Goal: Task Accomplishment & Management: Manage account settings

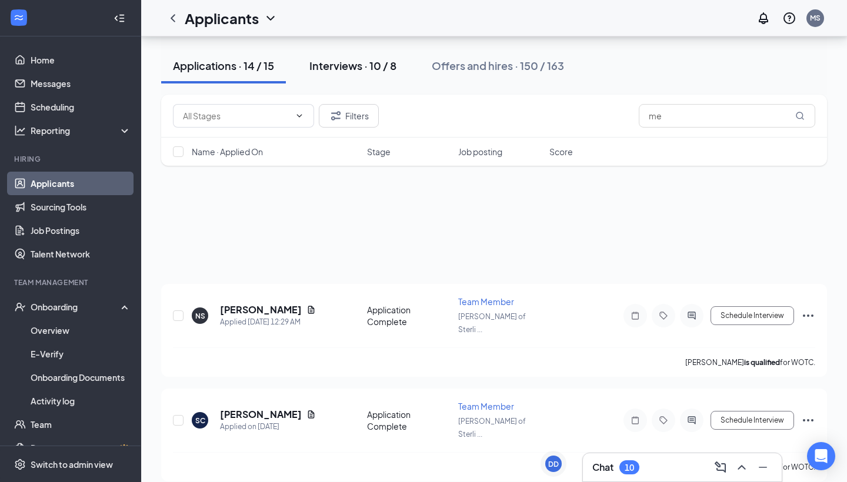
scroll to position [660, 0]
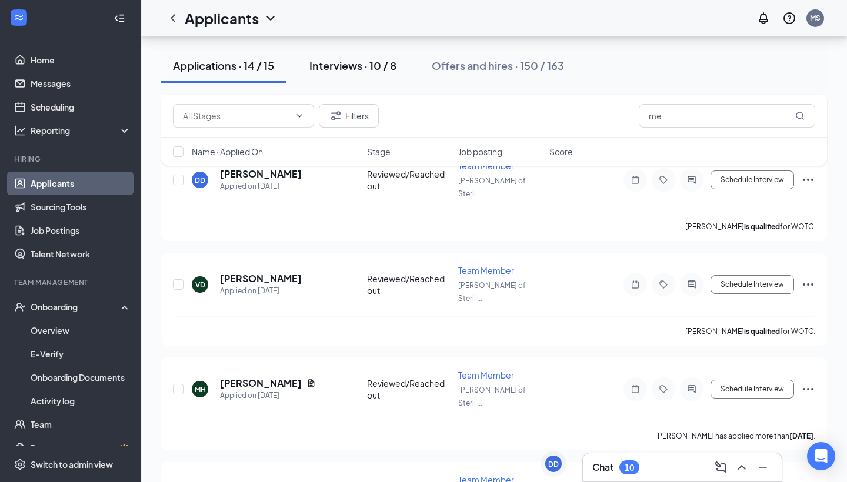
click at [356, 61] on div "Interviews · 10 / 8" at bounding box center [352, 65] width 87 height 15
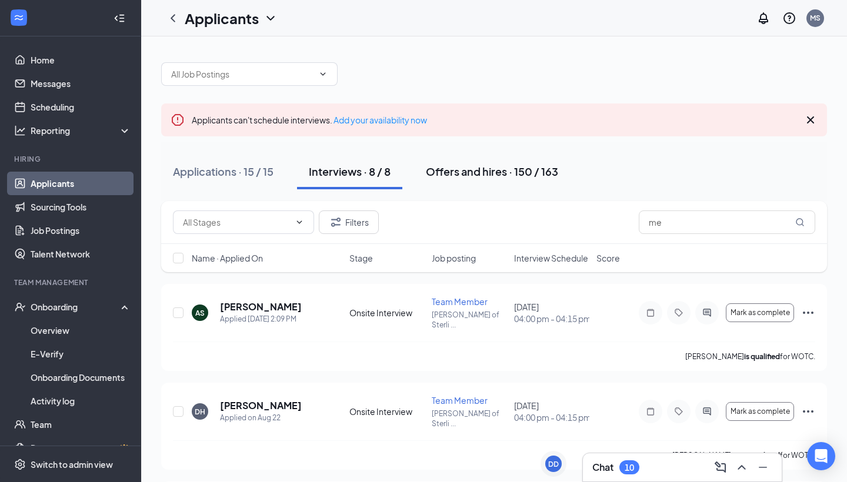
click at [455, 159] on button "Offers and hires · 150 / 163" at bounding box center [492, 171] width 156 height 35
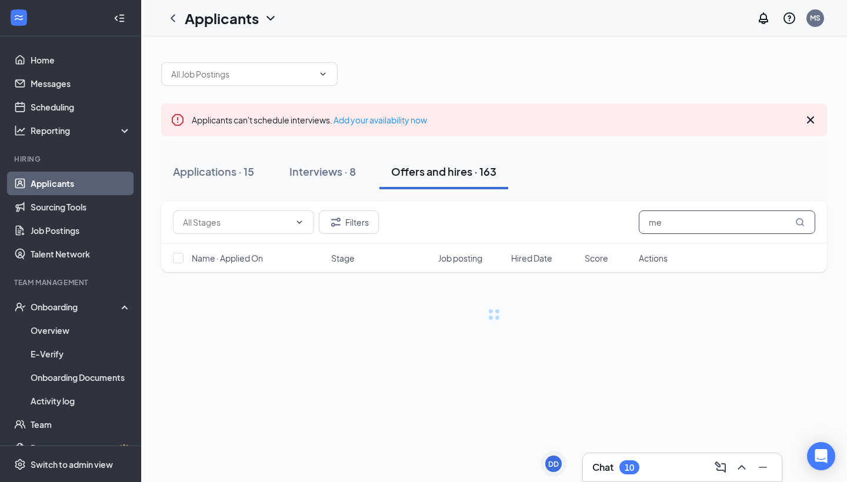
click at [712, 218] on input "me" at bounding box center [727, 223] width 176 height 24
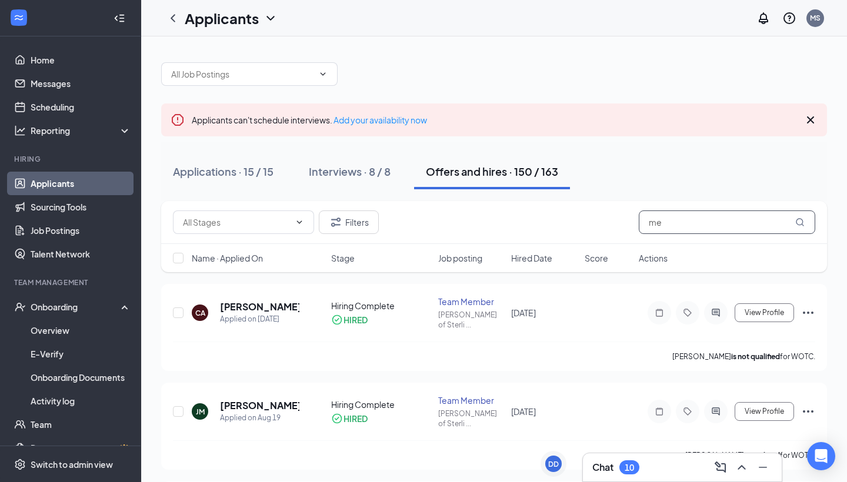
type input "m"
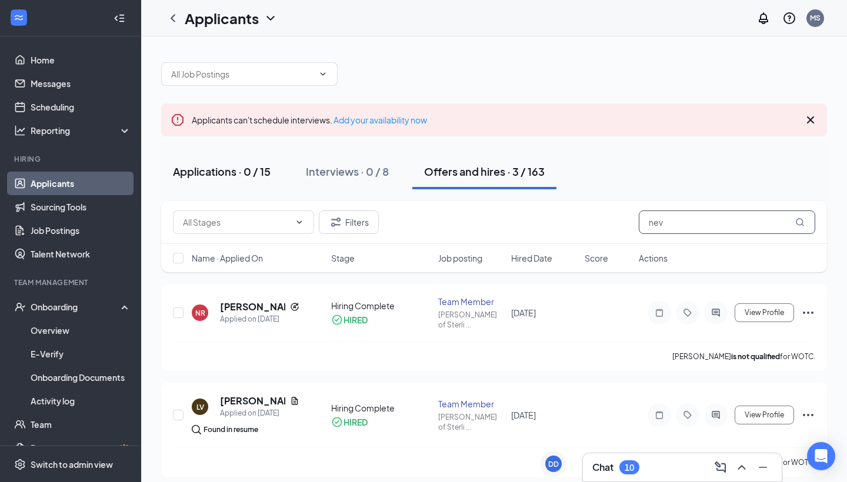
type input "nev"
click at [266, 179] on button "Applications · 0 / 15" at bounding box center [221, 171] width 121 height 35
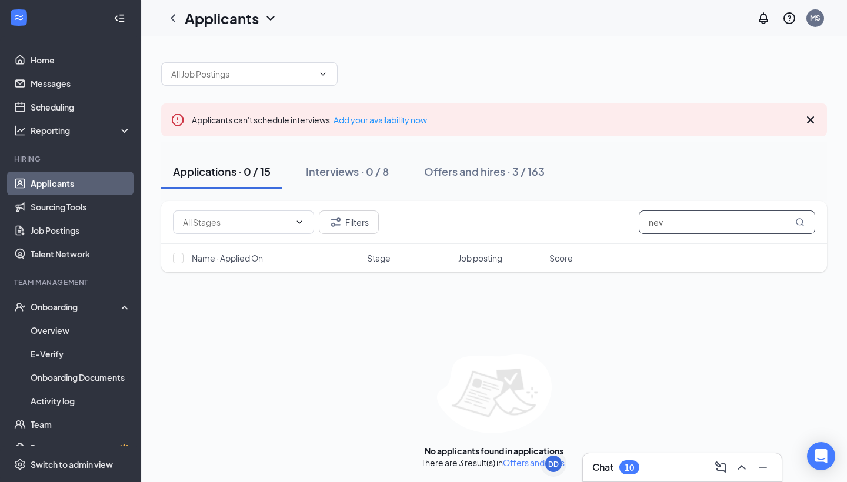
drag, startPoint x: 684, startPoint y: 231, endPoint x: 624, endPoint y: 227, distance: 60.1
click at [625, 227] on div "Filters nev" at bounding box center [494, 223] width 642 height 24
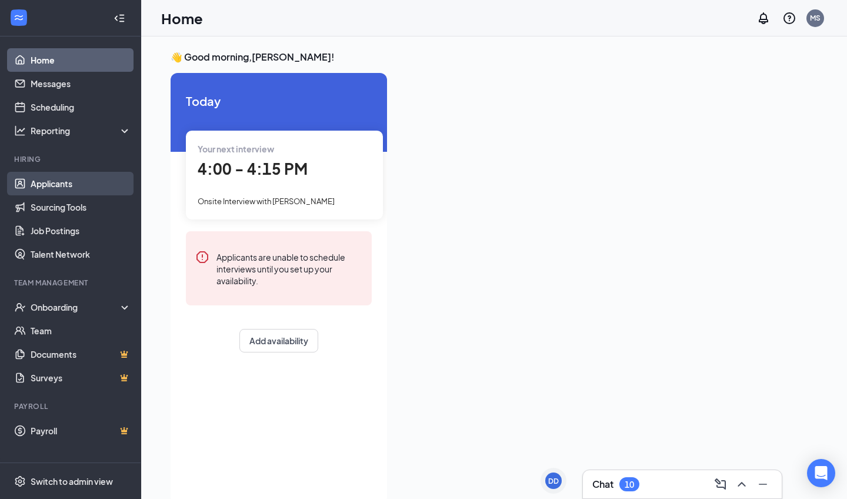
click at [95, 190] on link "Applicants" at bounding box center [81, 184] width 101 height 24
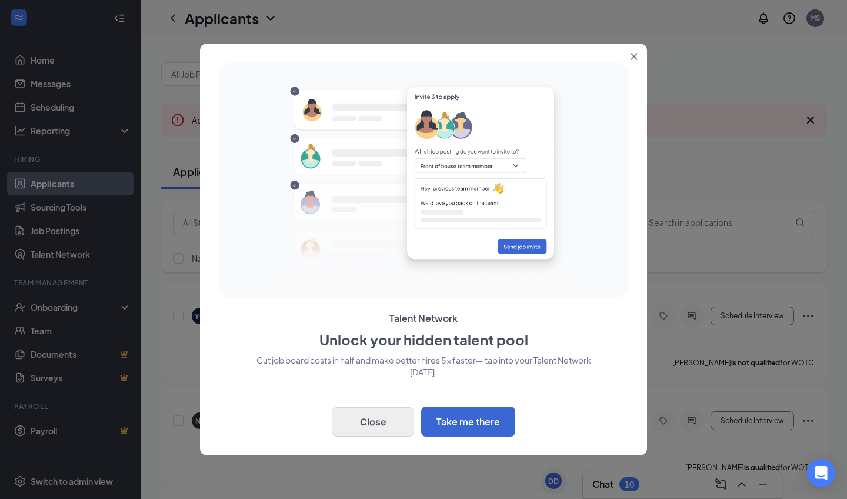
click at [379, 322] on button "Close" at bounding box center [373, 421] width 82 height 29
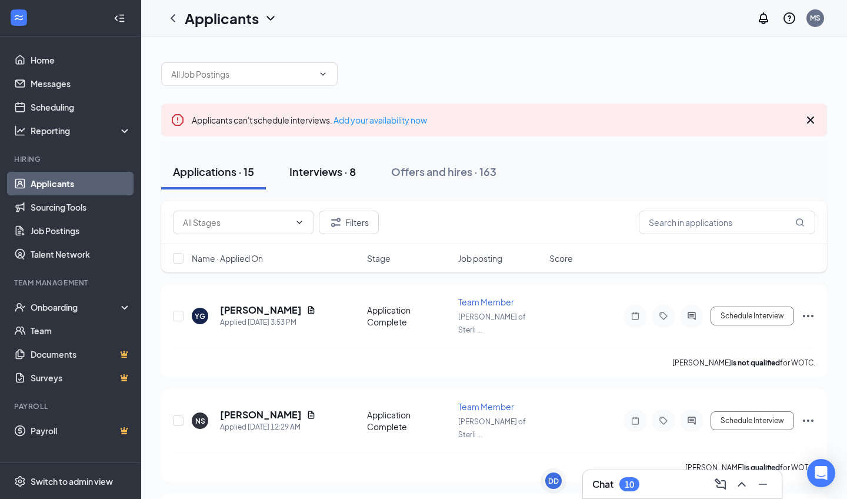
click at [326, 178] on div "Interviews · 8" at bounding box center [322, 171] width 66 height 15
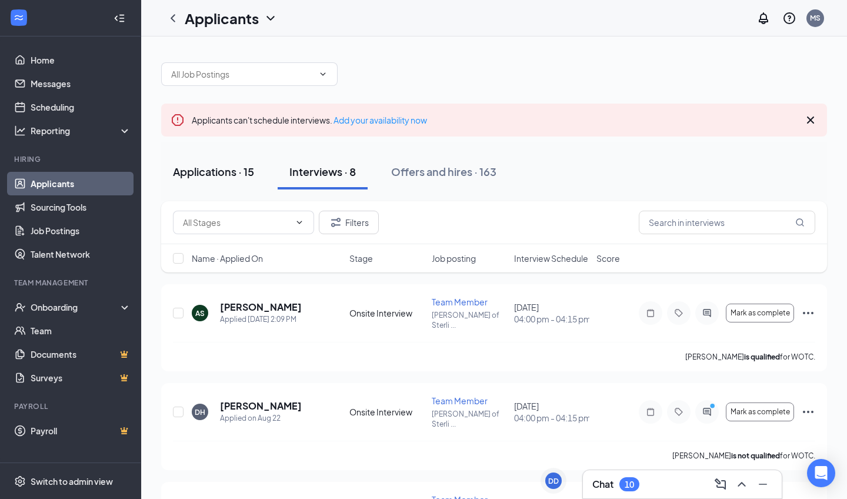
click at [246, 179] on button "Applications · 15" at bounding box center [213, 171] width 105 height 35
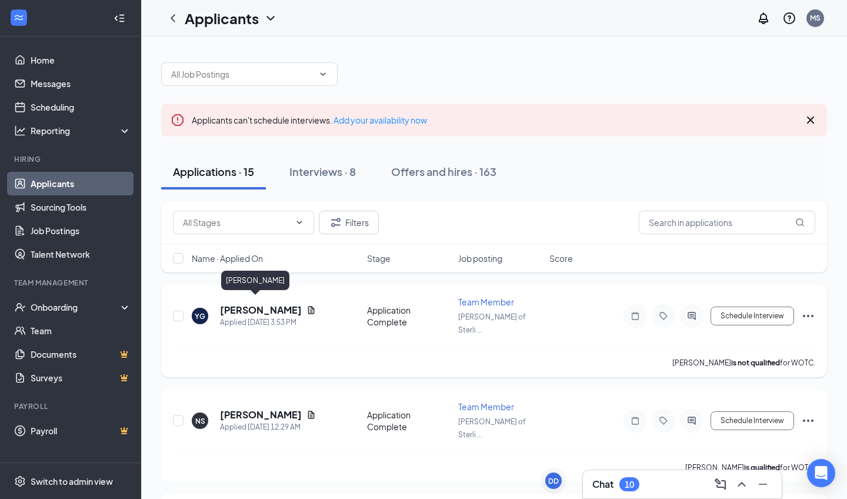
click at [255, 303] on h5 "[PERSON_NAME]" at bounding box center [261, 309] width 82 height 13
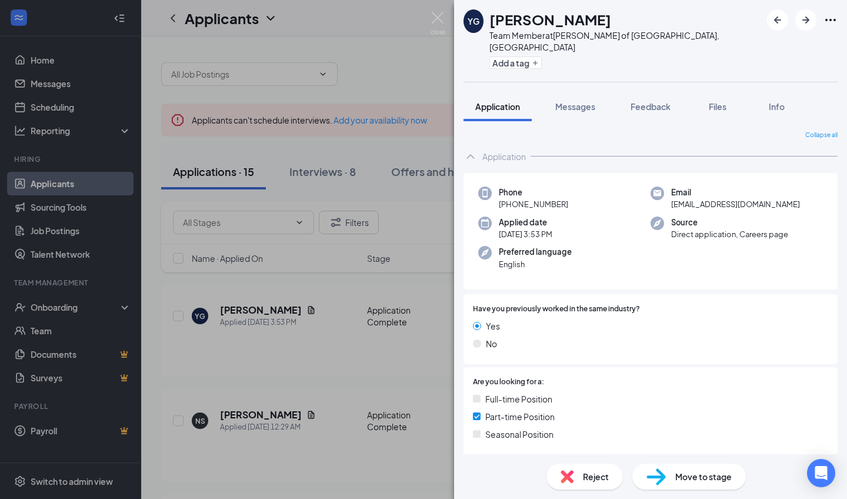
click at [419, 322] on div "YG Yoyo Gao Team Member at Culver's of Sterling Heights, MI Add a tag Applicati…" at bounding box center [423, 249] width 847 height 499
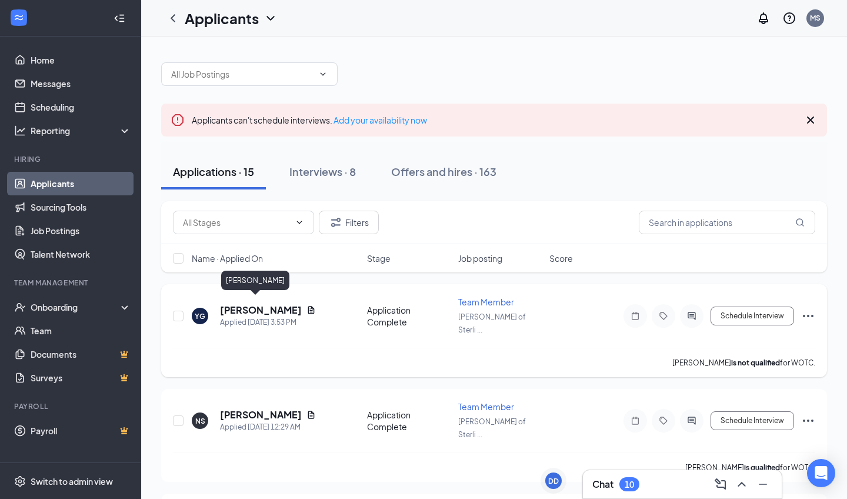
click at [256, 304] on h5 "[PERSON_NAME]" at bounding box center [261, 309] width 82 height 13
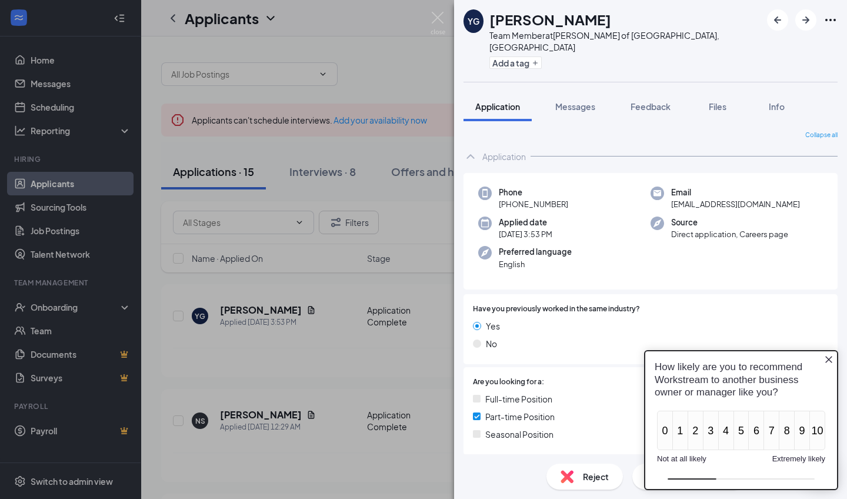
click at [363, 266] on div "YG Yoyo Gao Team Member at Culver's of Sterling Heights, MI Add a tag Applicati…" at bounding box center [423, 249] width 847 height 499
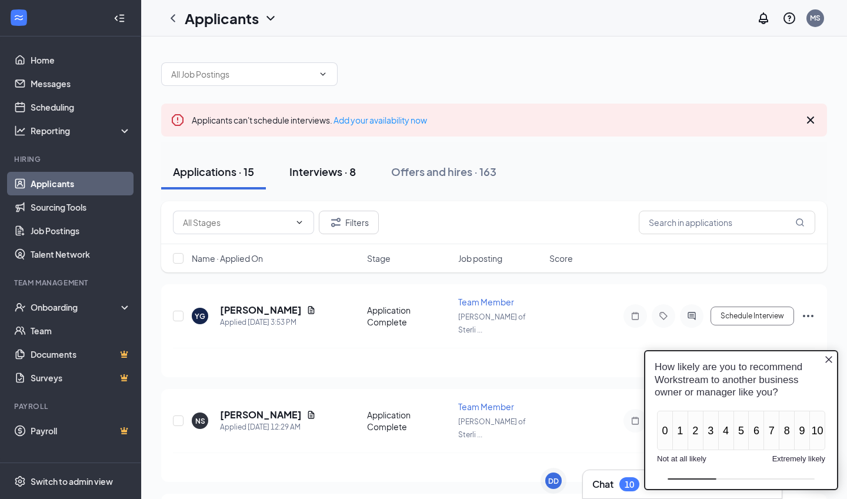
click at [318, 181] on button "Interviews · 8" at bounding box center [323, 171] width 90 height 35
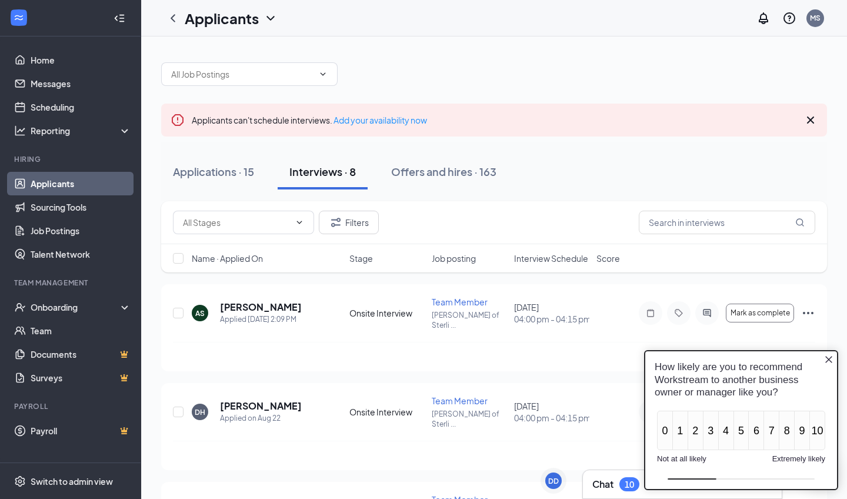
click at [470, 322] on icon "Close button" at bounding box center [828, 359] width 9 height 9
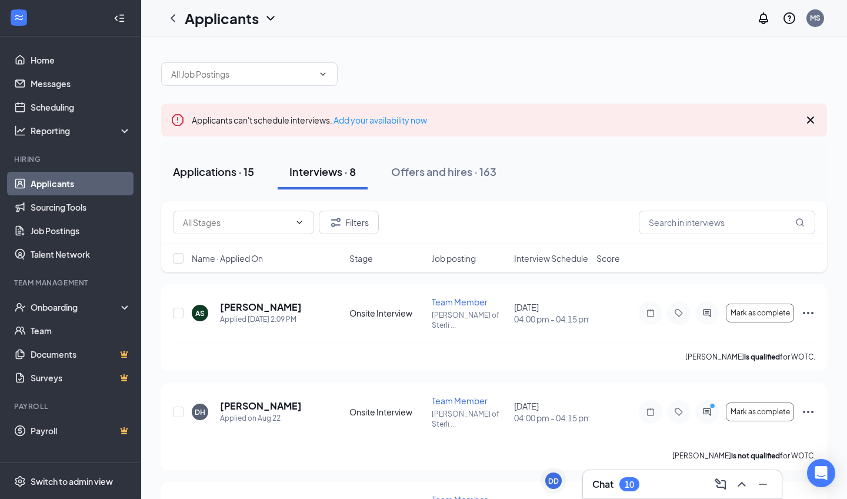
click at [226, 174] on div "Applications · 15" at bounding box center [213, 171] width 81 height 15
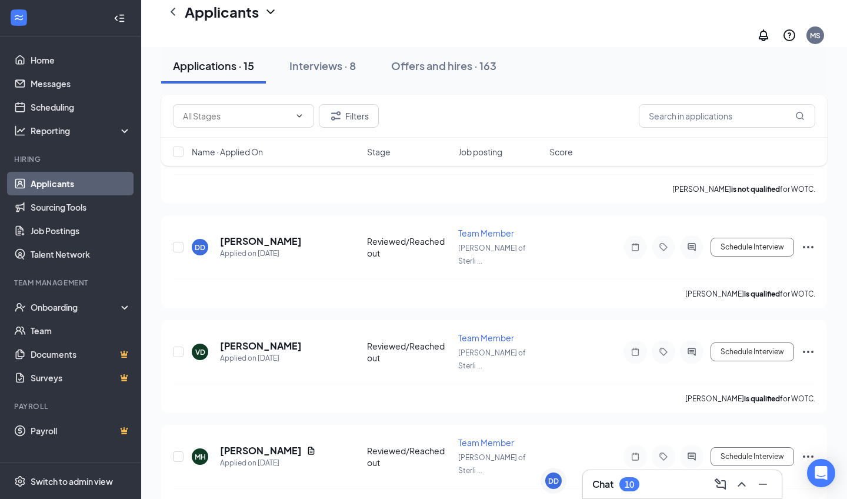
scroll to position [707, 0]
click at [265, 322] on h5 "[PERSON_NAME]" at bounding box center [261, 451] width 82 height 13
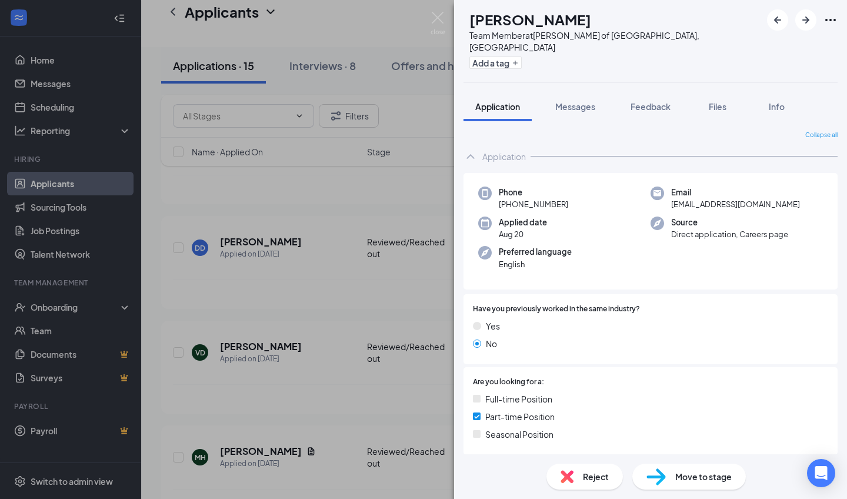
click at [470, 322] on span "Move to stage" at bounding box center [703, 476] width 56 height 13
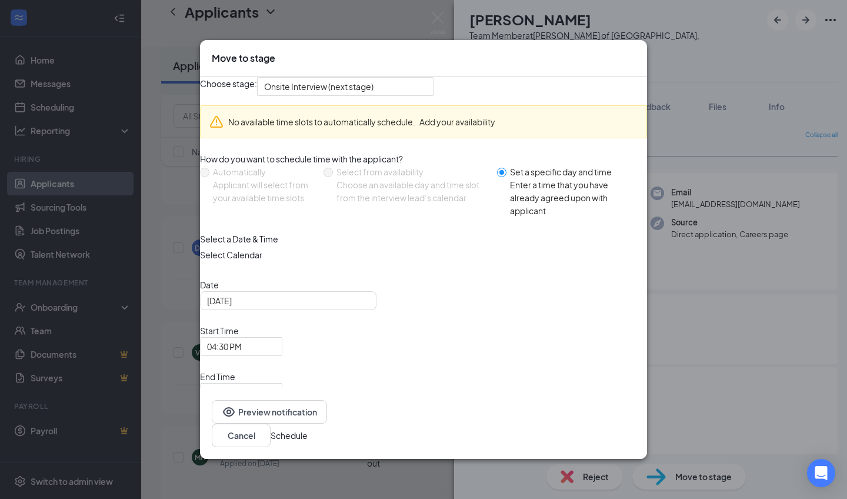
click at [470, 74] on div "Move to stage" at bounding box center [423, 58] width 447 height 37
click at [470, 52] on icon "Cross" at bounding box center [635, 52] width 0 height 0
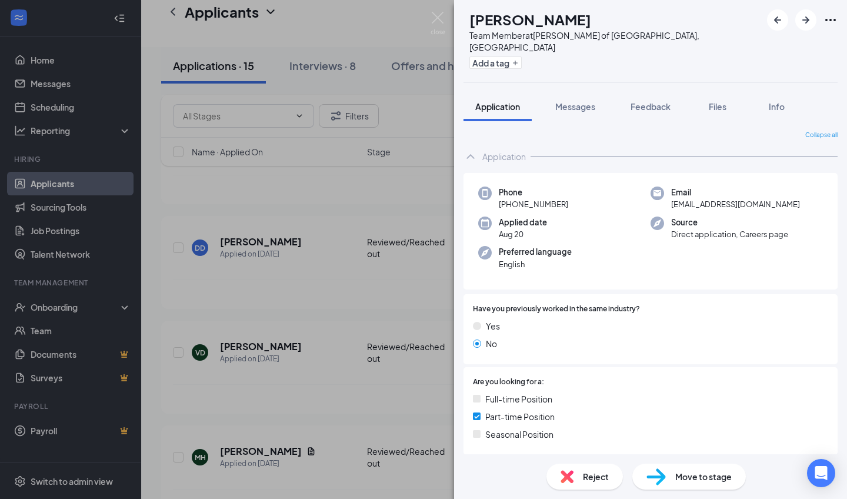
click at [316, 192] on div "MH Miren Hardyway Team Member at Culver's of Sterling Heights, MI Add a tag App…" at bounding box center [423, 249] width 847 height 499
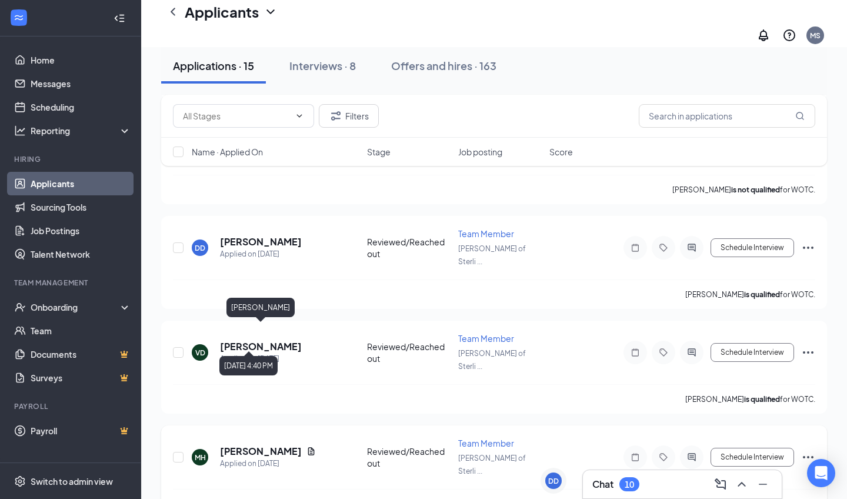
click at [279, 322] on h5 "[PERSON_NAME]" at bounding box center [261, 451] width 82 height 13
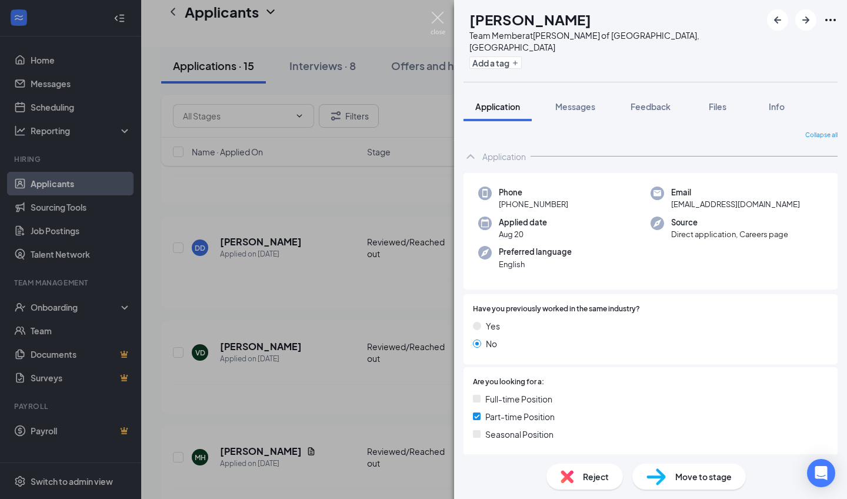
click at [441, 30] on img at bounding box center [437, 23] width 15 height 23
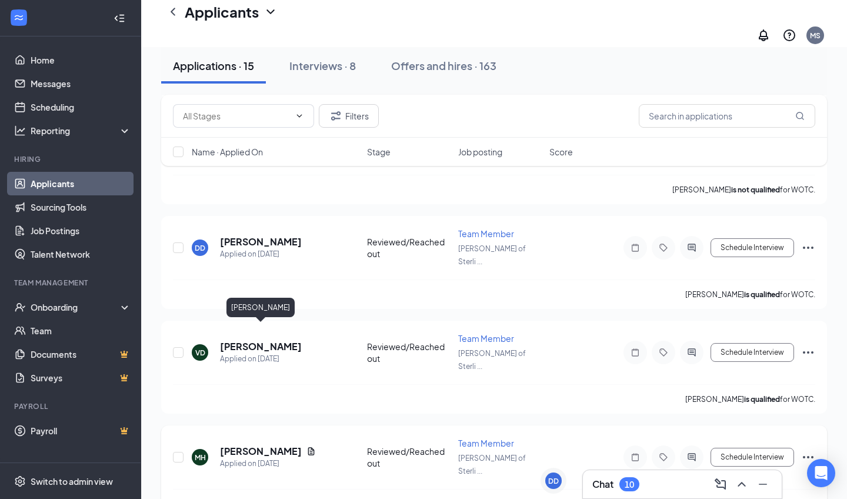
click at [270, 322] on h5 "[PERSON_NAME]" at bounding box center [261, 451] width 82 height 13
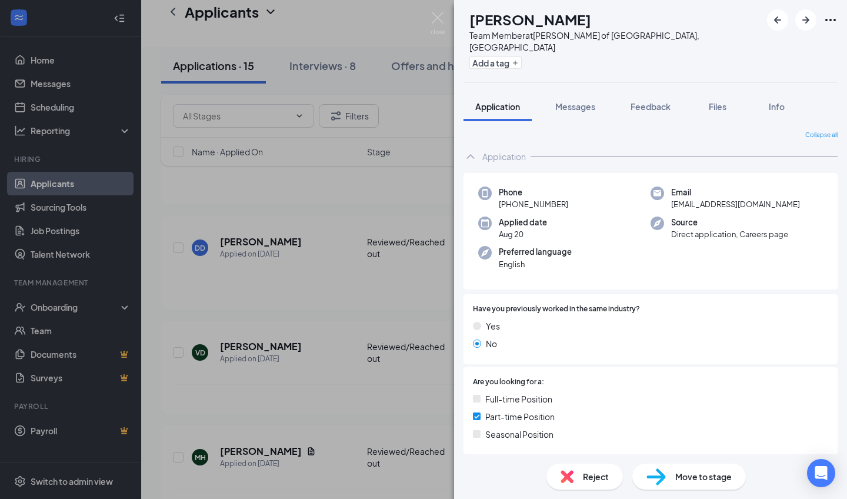
click at [470, 322] on img at bounding box center [655, 476] width 19 height 17
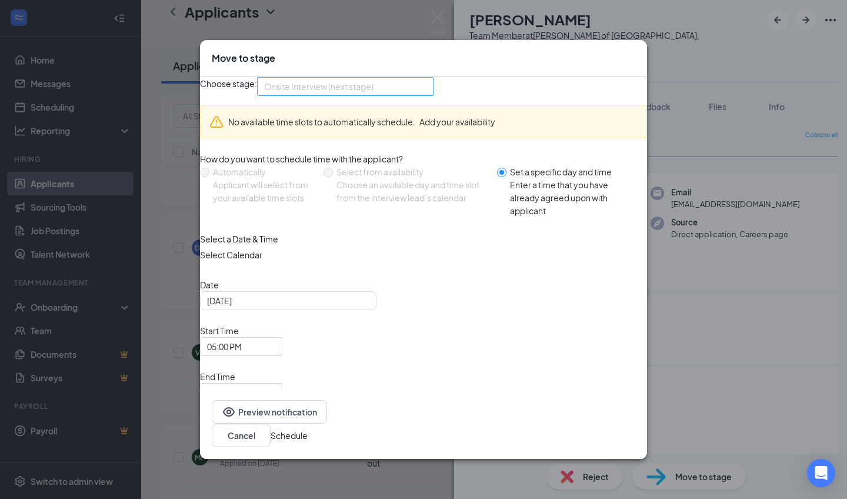
click at [373, 95] on span "Onsite Interview (next stage)" at bounding box center [318, 87] width 109 height 18
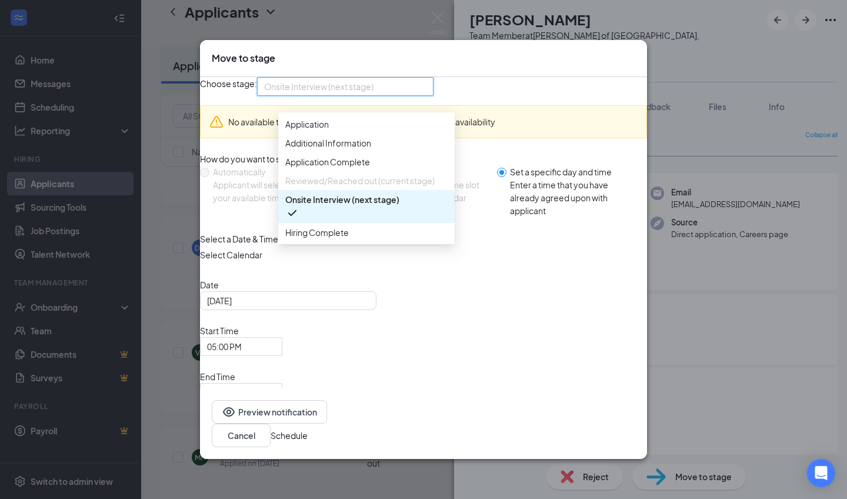
scroll to position [13, 0]
click at [353, 239] on span "Hiring Complete" at bounding box center [366, 232] width 162 height 13
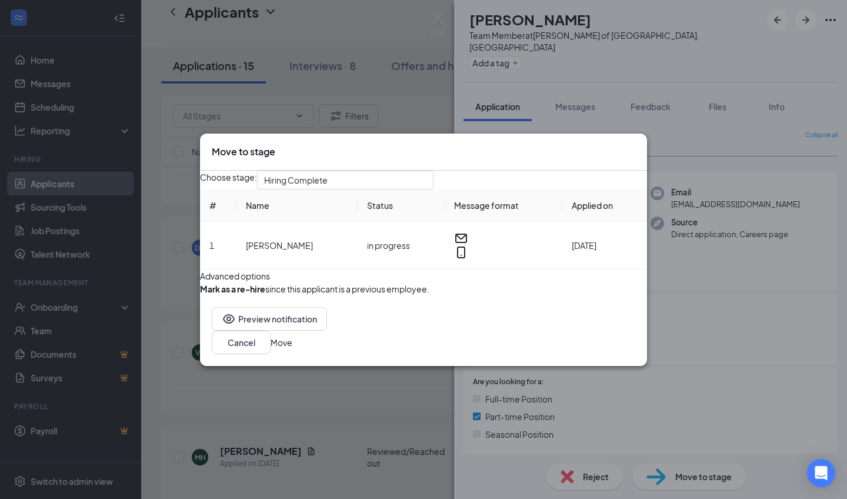
click at [292, 322] on button "Move" at bounding box center [282, 342] width 22 height 13
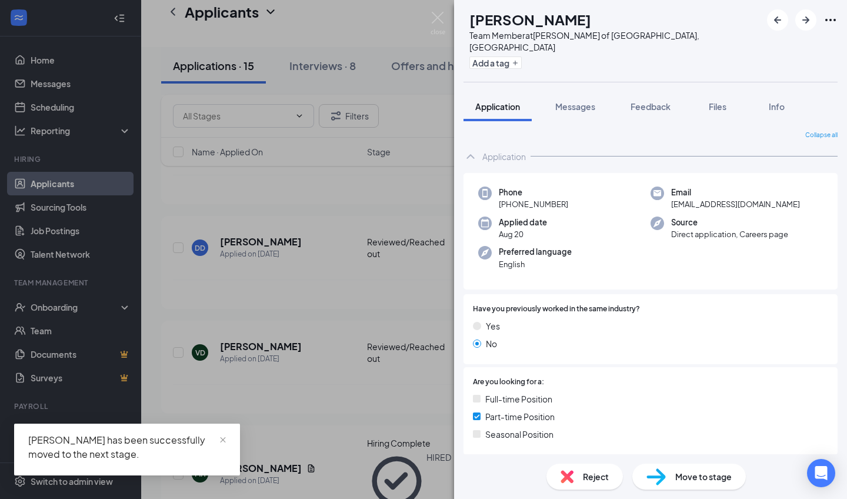
click at [299, 312] on div "TA Taranae Alexander Team Member at Culver's of Sterling Heights, MI Add a tag …" at bounding box center [423, 249] width 847 height 499
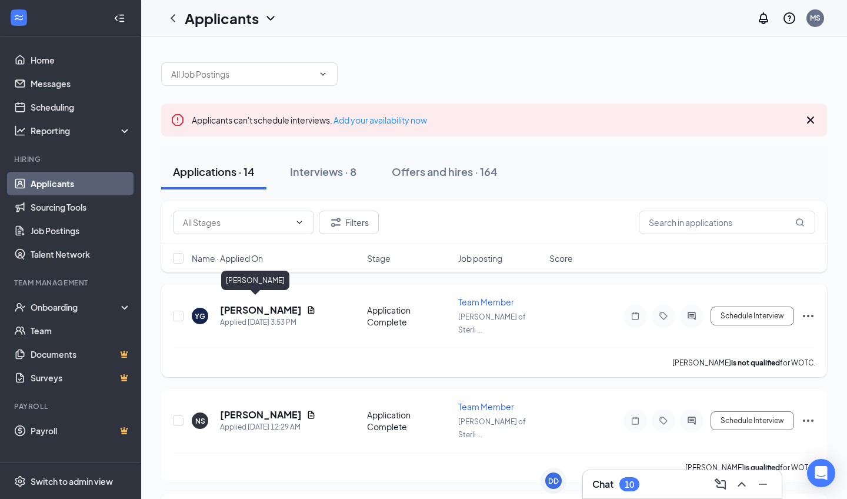
click at [238, 303] on h5 "[PERSON_NAME]" at bounding box center [261, 309] width 82 height 13
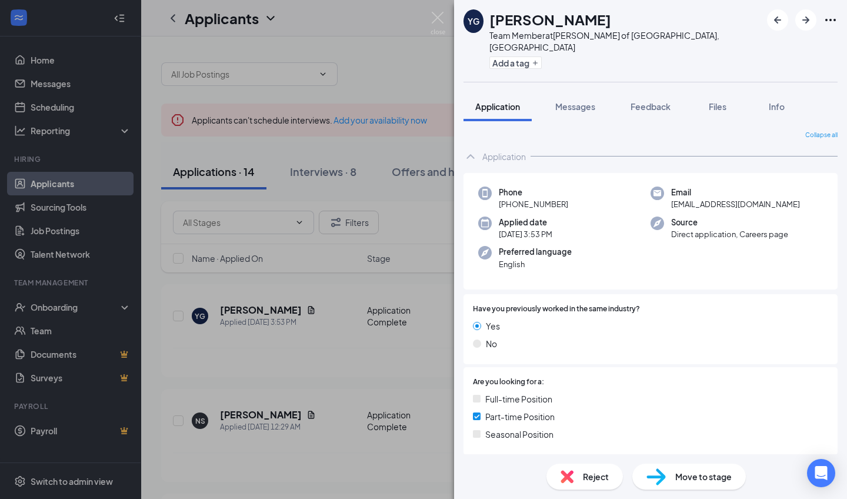
click at [470, 322] on div "Move to stage" at bounding box center [688, 476] width 113 height 26
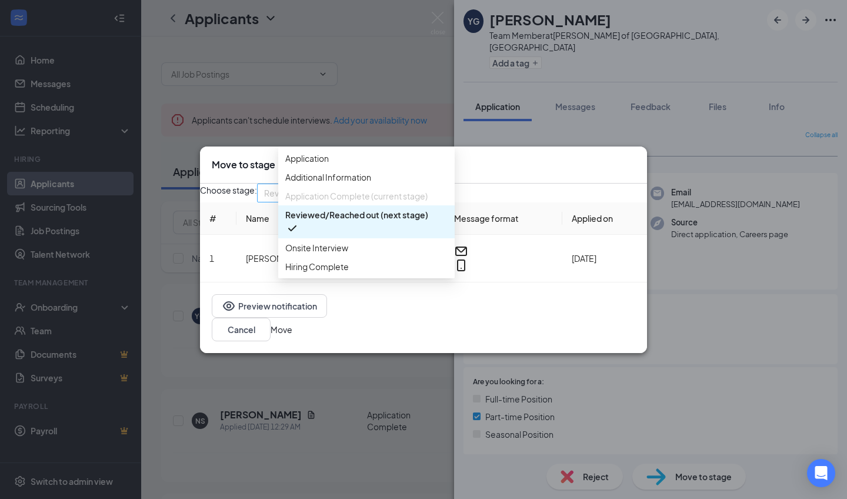
click at [387, 202] on div "Reviewed/Reached out (next stage) 3435036 3952329 3435037 Application Additiona…" at bounding box center [345, 192] width 176 height 19
click at [366, 254] on span "Onsite Interview" at bounding box center [366, 247] width 162 height 13
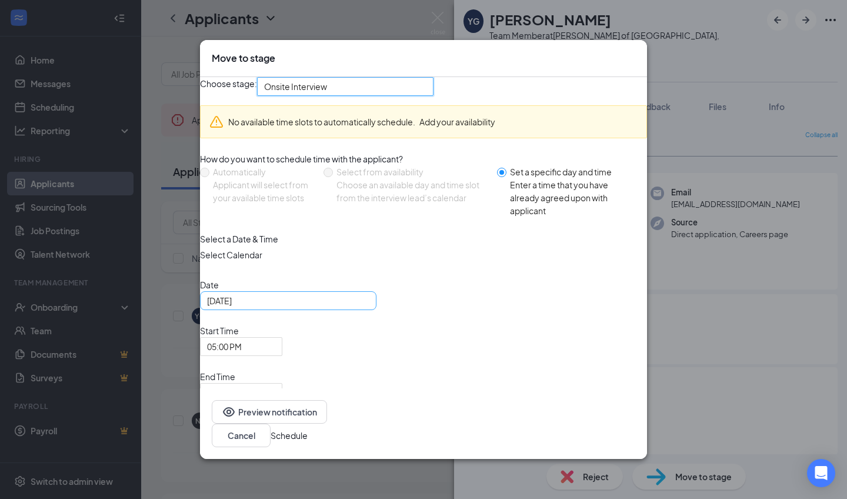
click at [369, 307] on div "Aug 26, 2025" at bounding box center [288, 300] width 162 height 13
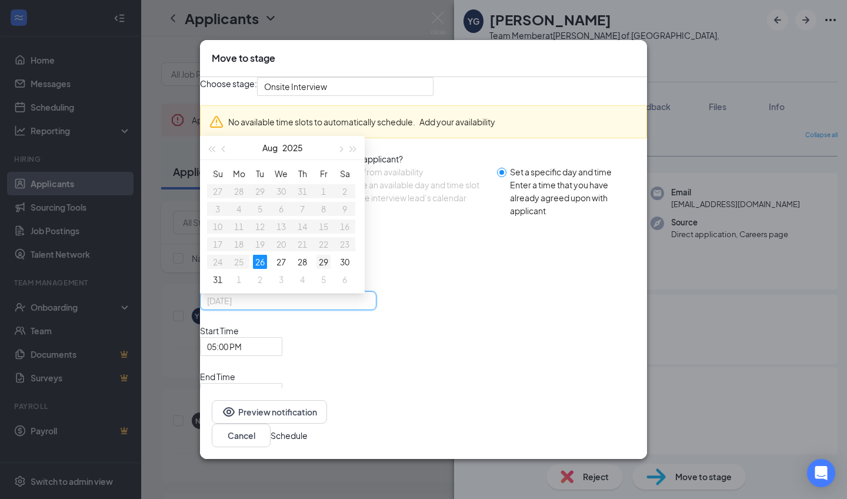
type input "Aug 29, 2025"
click at [331, 269] on div "29" at bounding box center [323, 262] width 14 height 14
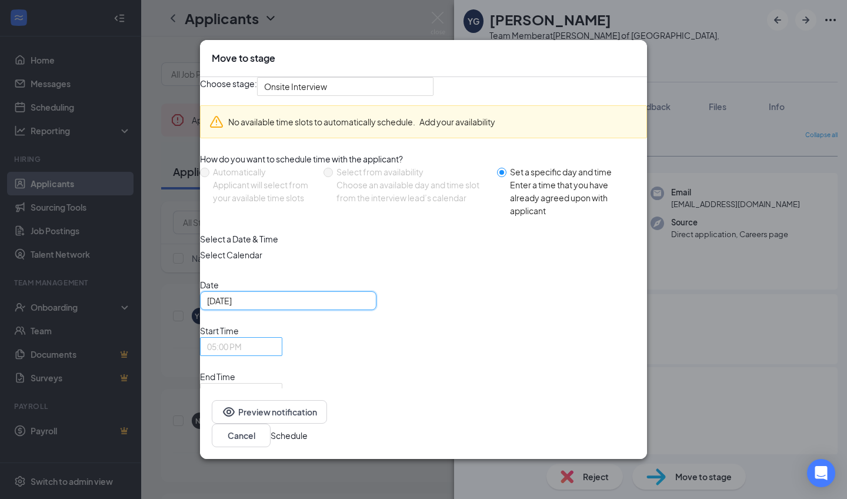
click at [265, 322] on span "05:00 PM" at bounding box center [236, 354] width 58 height 32
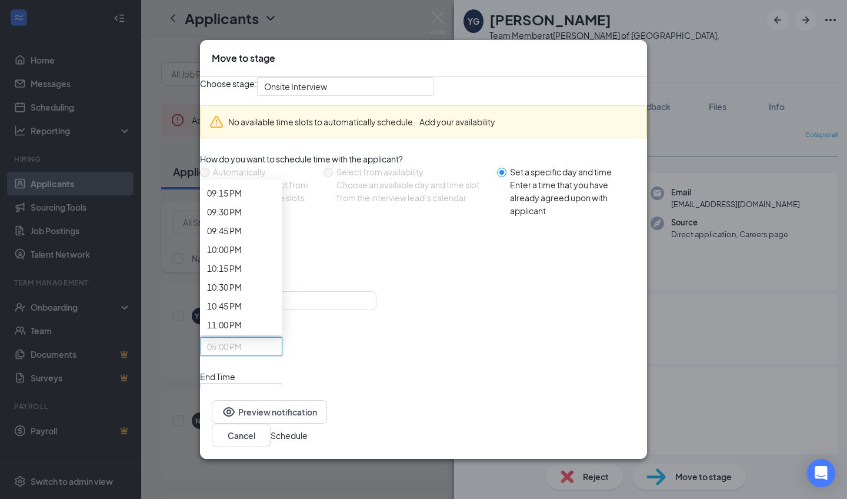
scroll to position [1607, 0]
click at [242, 322] on span "05:30 PM" at bounding box center [224, 392] width 35 height 18
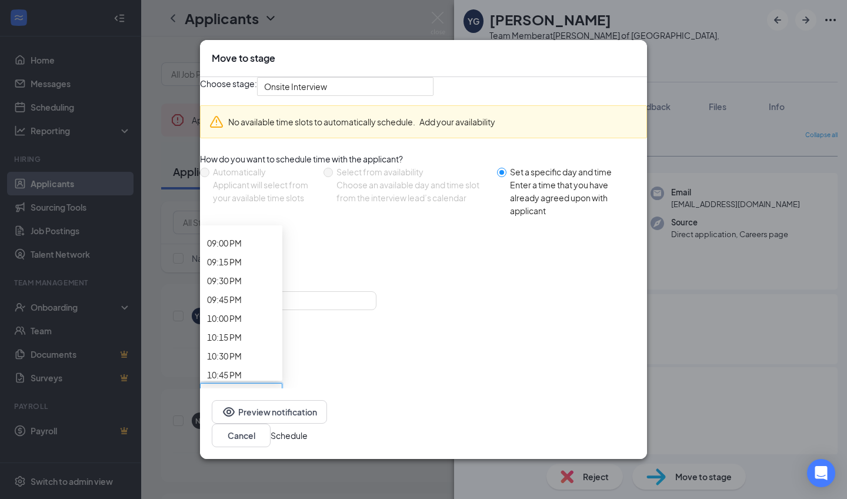
click at [308, 322] on button "Schedule" at bounding box center [289, 435] width 37 height 13
